Goal: Information Seeking & Learning: Find specific fact

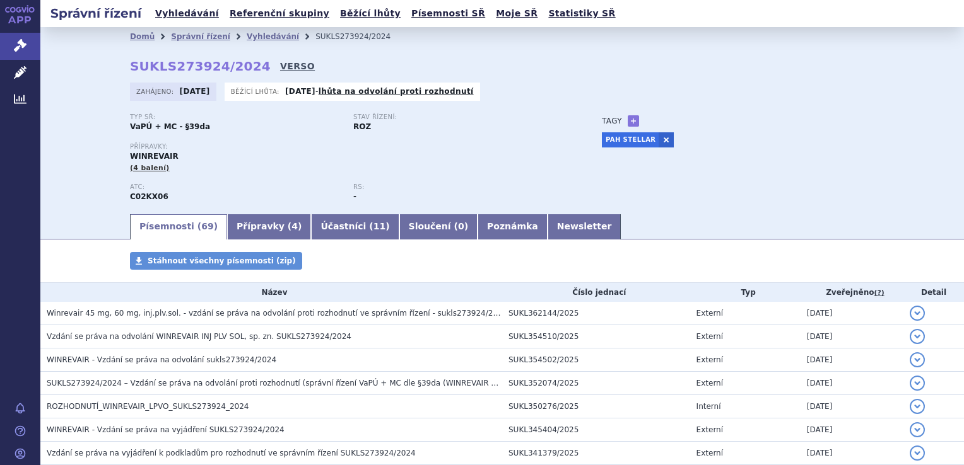
click at [280, 64] on link "VERSO" at bounding box center [297, 66] width 35 height 13
click at [280, 66] on link "VERSO" at bounding box center [297, 66] width 35 height 13
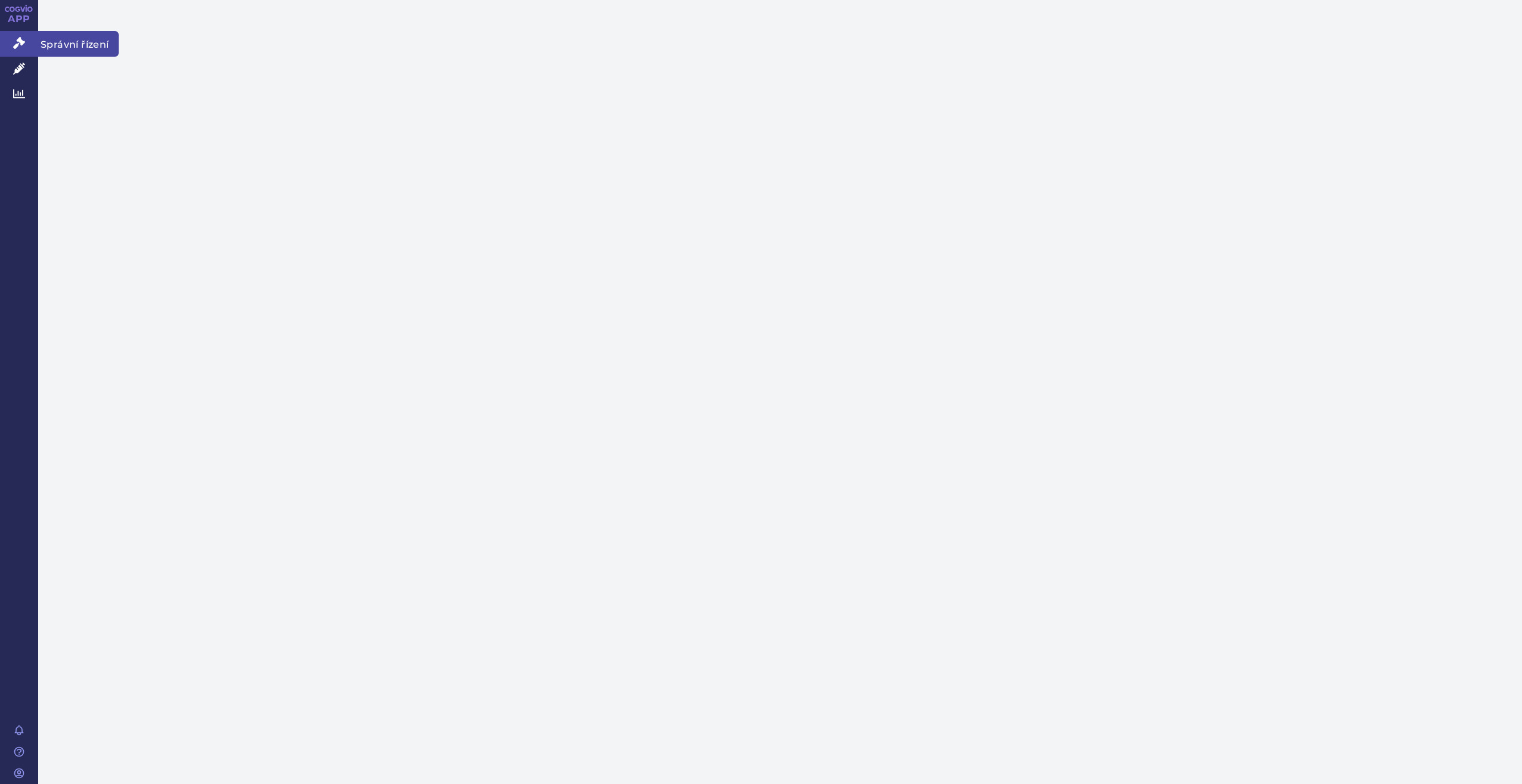
click at [17, 44] on icon at bounding box center [19, 43] width 12 height 12
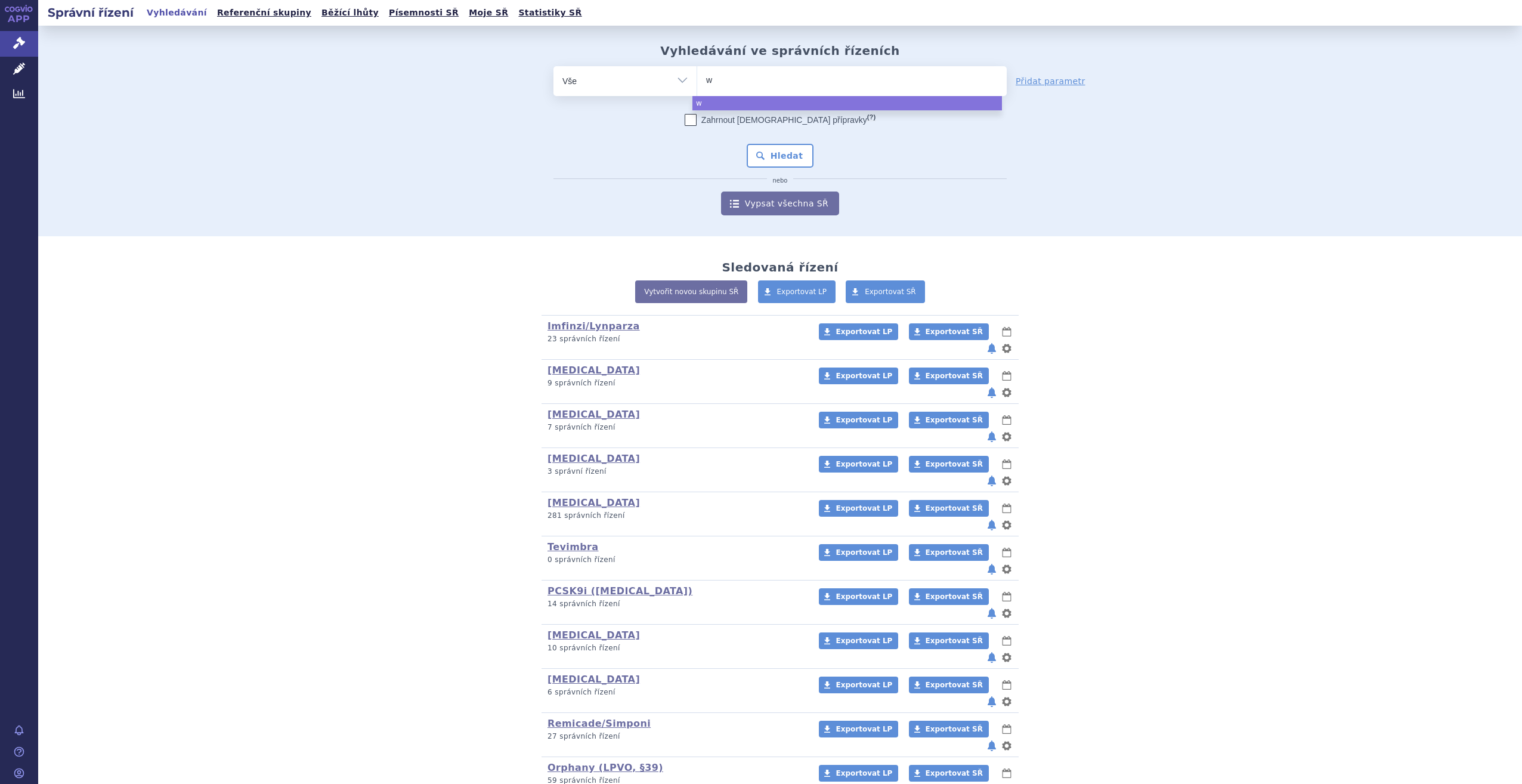
type input "wi"
type input "winre"
type input "winrevai"
type input "winrevair"
select select "winrevair"
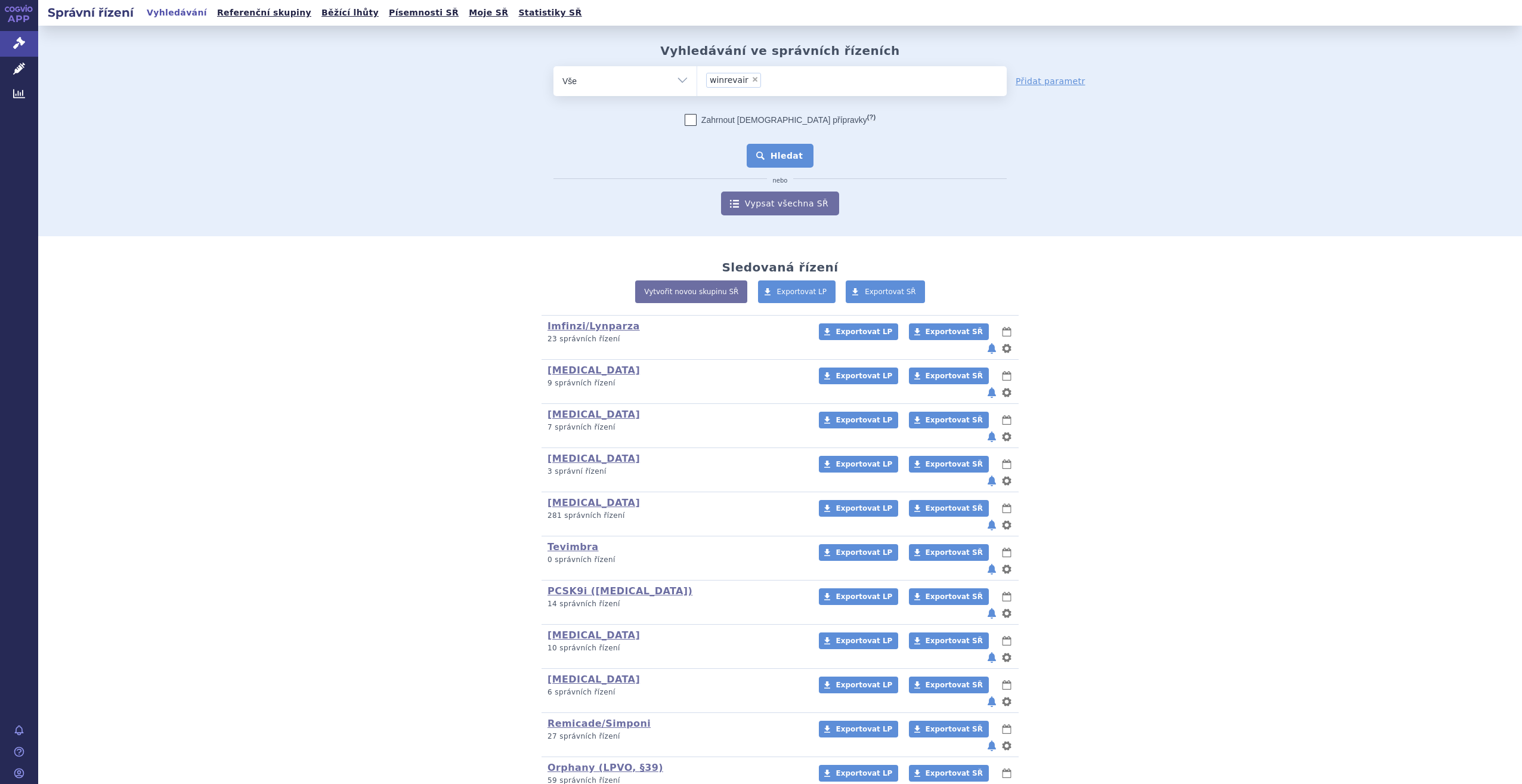
click at [765, 166] on button "Hledat" at bounding box center [780, 155] width 67 height 24
click at [765, 154] on button "Hledat" at bounding box center [780, 155] width 67 height 24
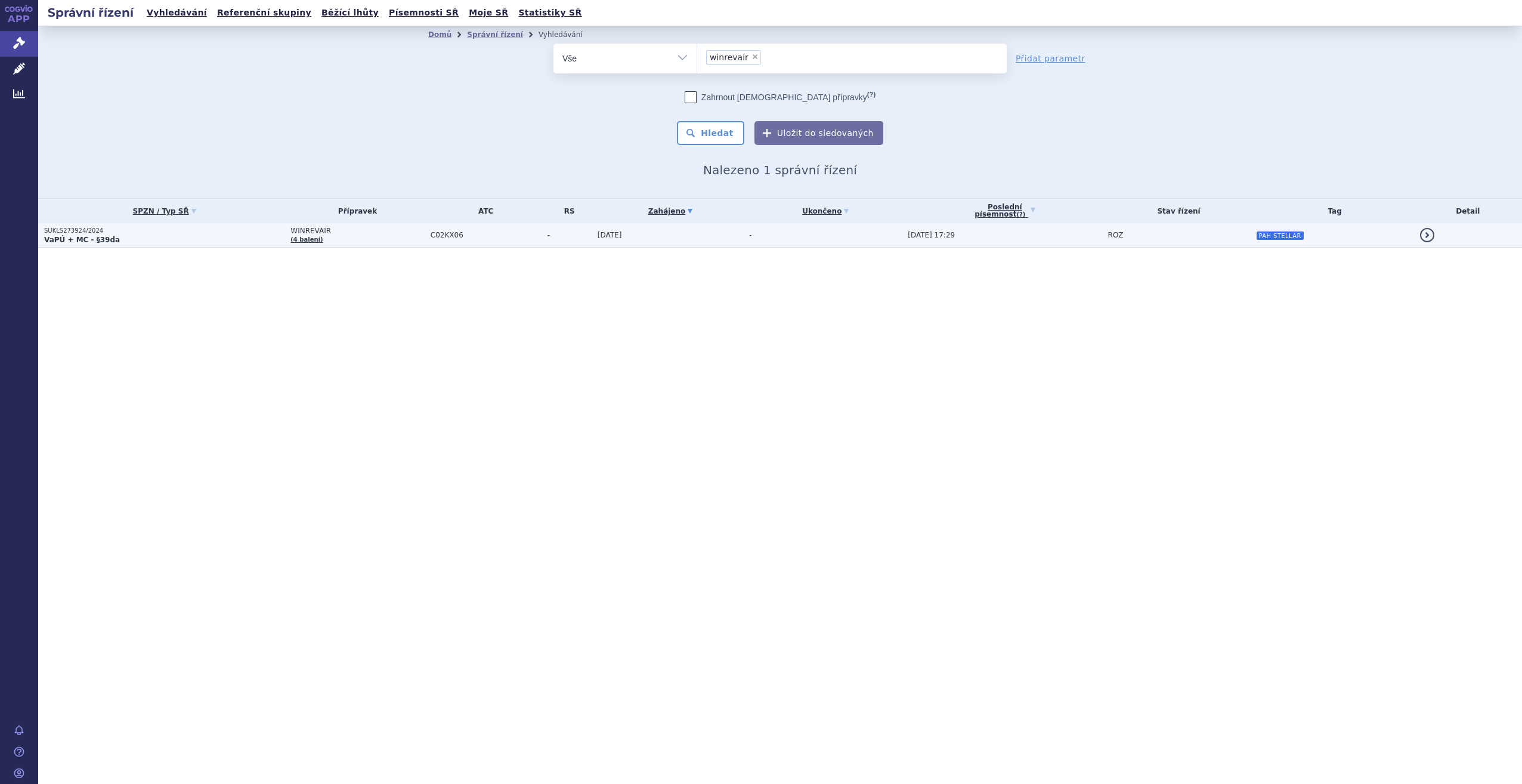
click at [769, 238] on td "-" at bounding box center [823, 235] width 159 height 25
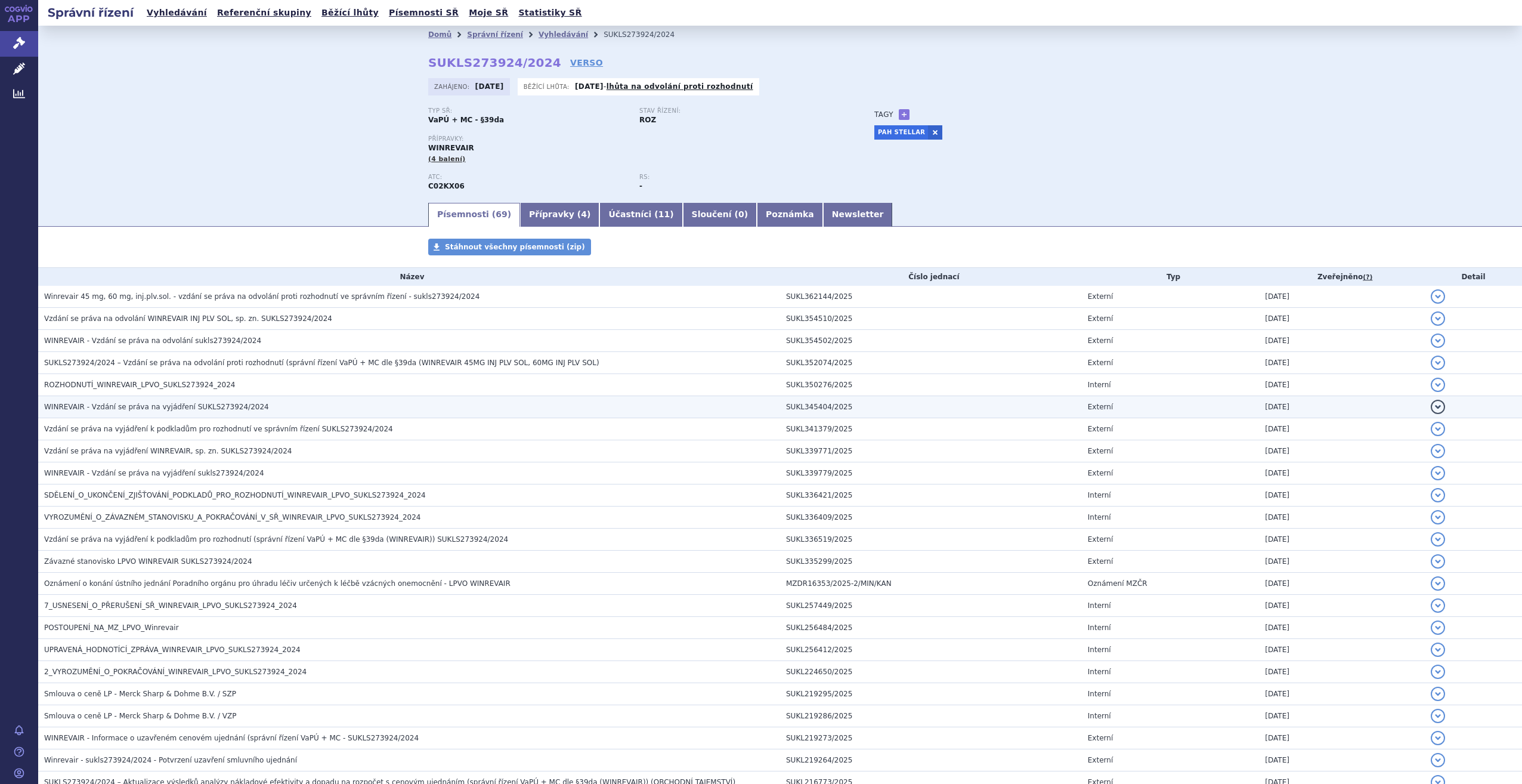
click at [199, 409] on span "WINREVAIR - Vzdání se práva na vyjádření SUKLS273924/2024" at bounding box center [157, 407] width 225 height 9
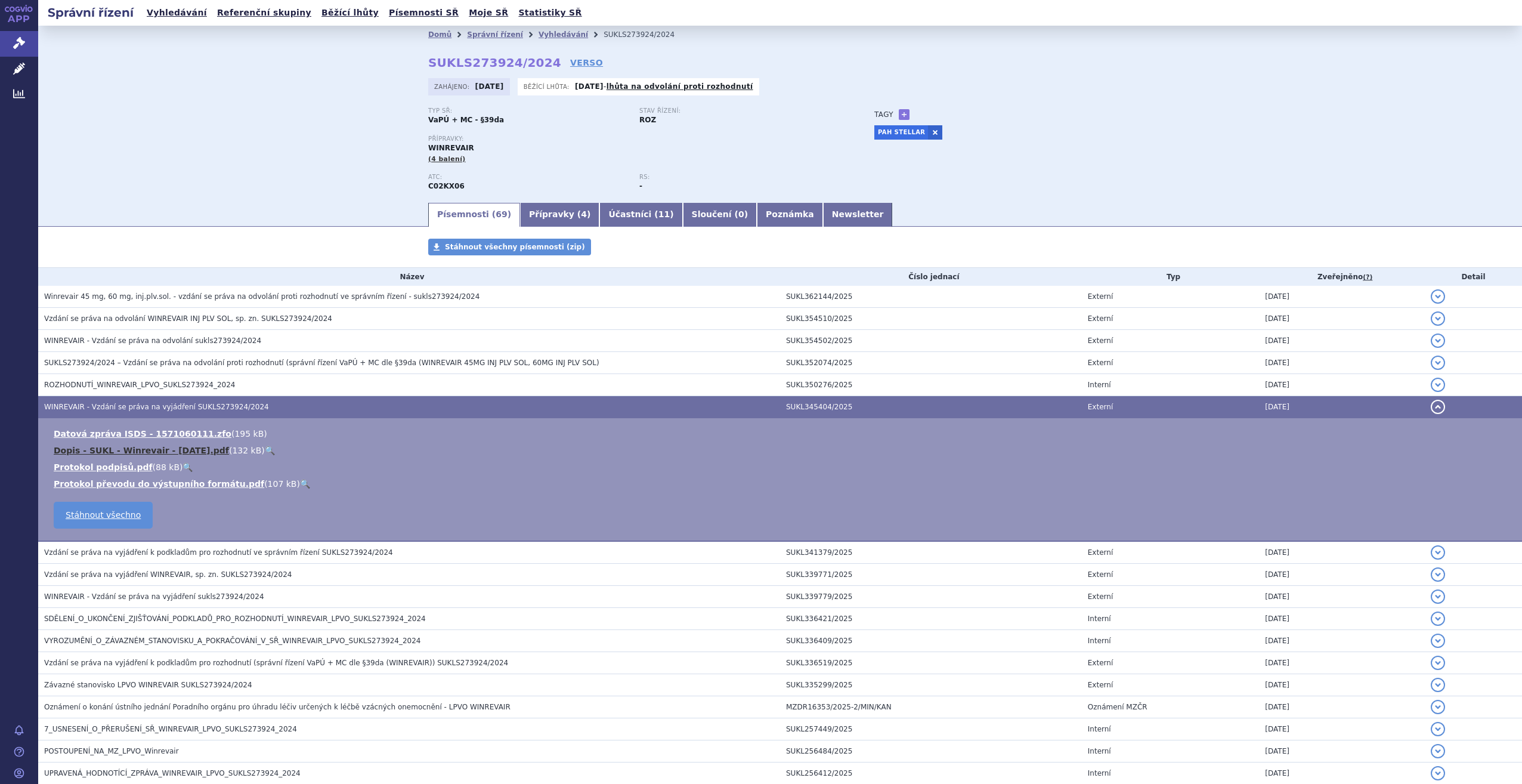
click at [196, 452] on link "Dopis - SUKL - Winrevair - [DATE].pdf" at bounding box center [141, 450] width 175 height 9
